Goal: Find specific page/section: Find specific page/section

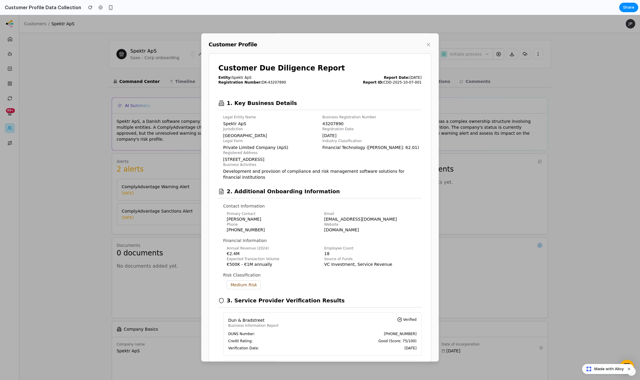
click at [425, 41] on div "Customer Profile" at bounding box center [320, 44] width 223 height 8
click at [427, 47] on icon "button" at bounding box center [428, 45] width 6 height 6
click at [401, 20] on div at bounding box center [320, 197] width 640 height 365
